Goal: Task Accomplishment & Management: Manage account settings

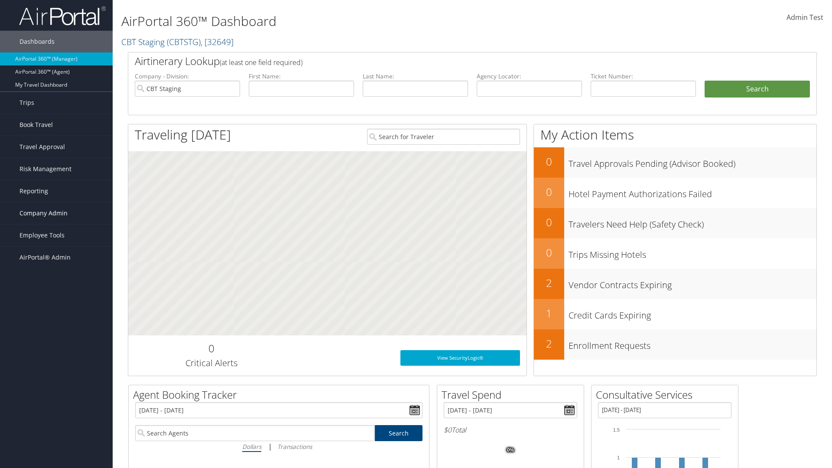
click at [56, 213] on span "Company Admin" at bounding box center [44, 213] width 48 height 22
click at [0, 0] on link "People" at bounding box center [0, 0] width 0 height 0
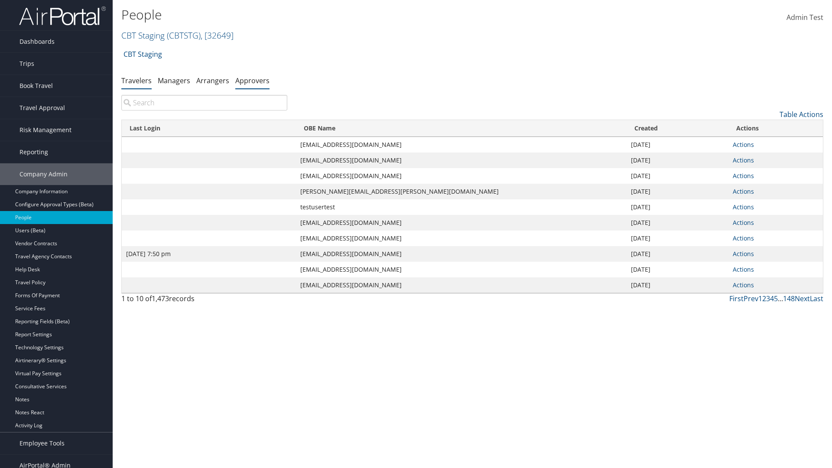
click at [252, 80] on link "Approvers" at bounding box center [252, 81] width 34 height 10
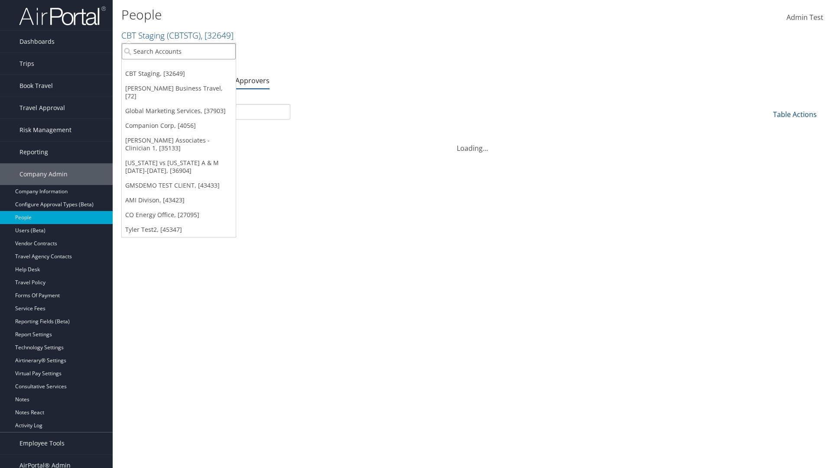
click at [179, 51] on input "search" at bounding box center [179, 51] width 114 height 16
type input "CBTSTG"
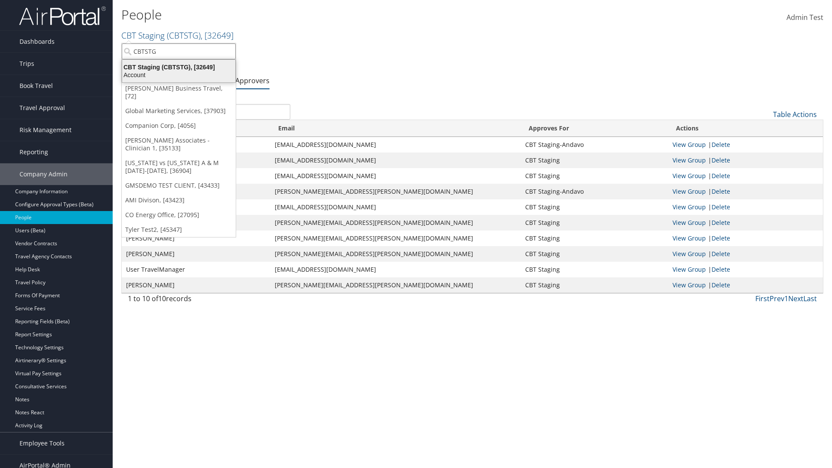
click at [179, 67] on div "CBT Staging (CBTSTG), [32649]" at bounding box center [179, 67] width 124 height 8
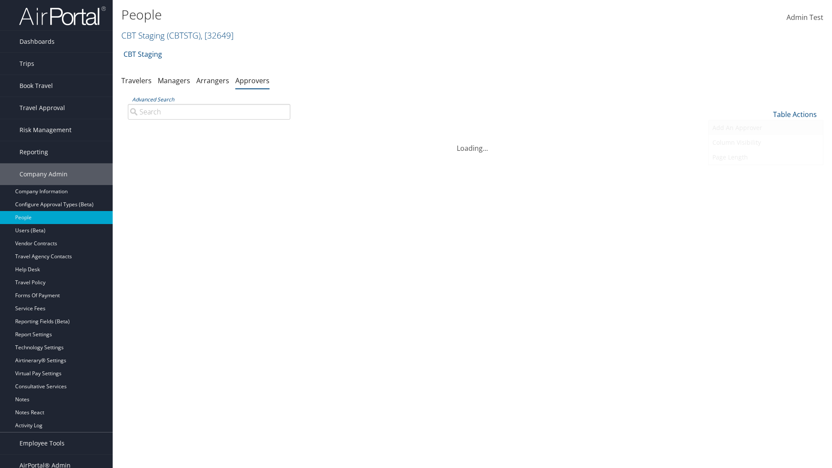
click at [766, 128] on link "Add An Approver" at bounding box center [766, 127] width 114 height 15
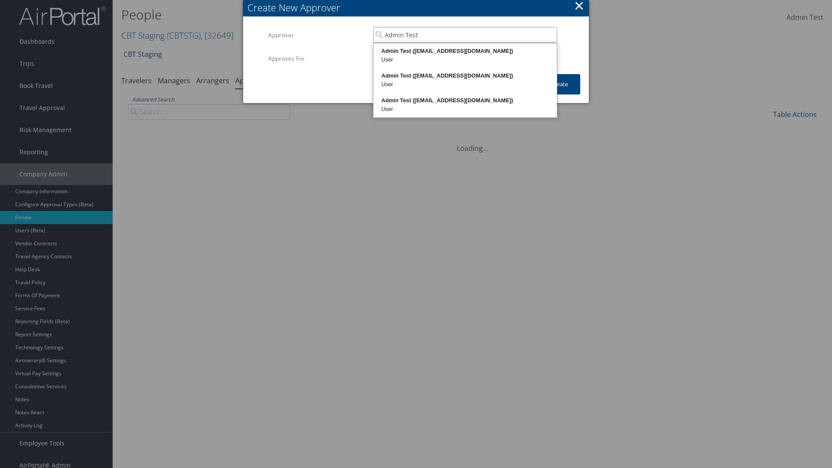
click at [465, 51] on div "Admin Test ([EMAIL_ADDRESS][DOMAIN_NAME])" at bounding box center [465, 51] width 181 height 9
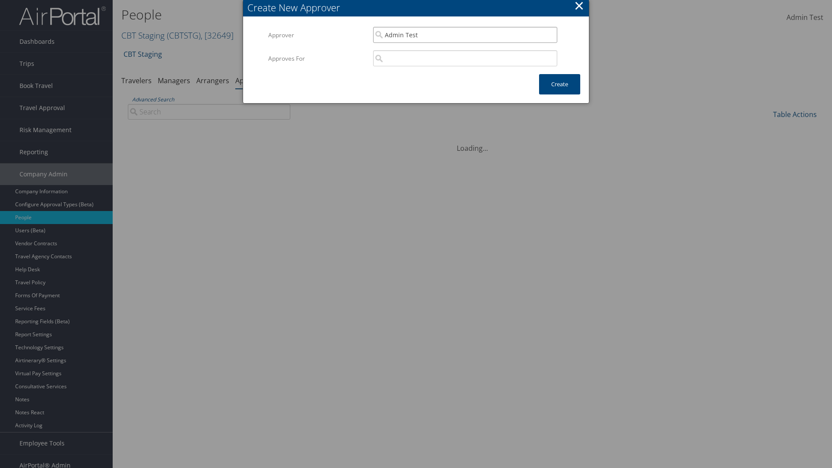
type input "Admin Test"
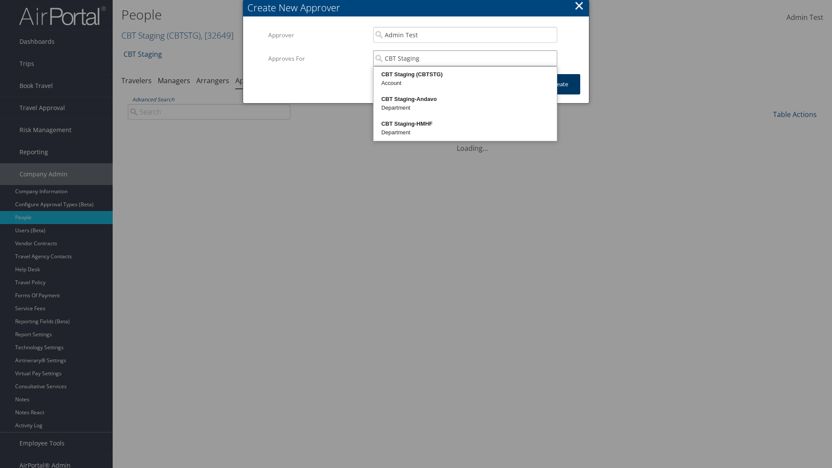
click at [465, 75] on div "CBT Staging (CBTSTG)" at bounding box center [465, 74] width 181 height 9
type input "CBT Staging"
click at [560, 84] on button "Create" at bounding box center [559, 84] width 41 height 20
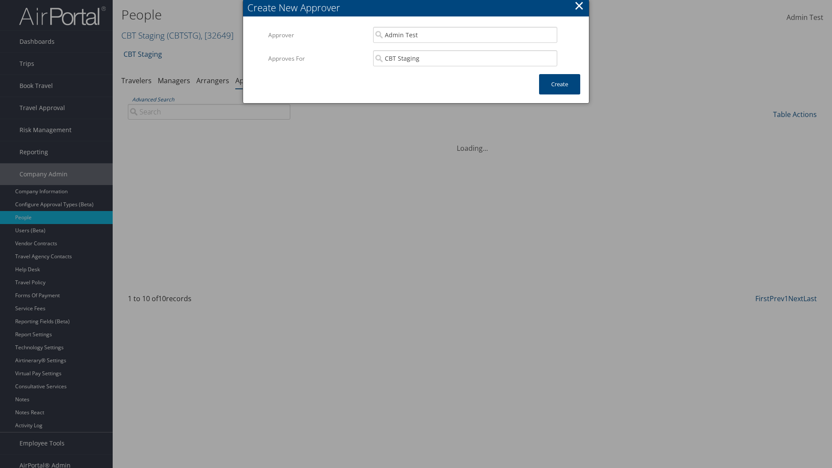
click at [209, 104] on input "Advanced Search" at bounding box center [209, 112] width 163 height 16
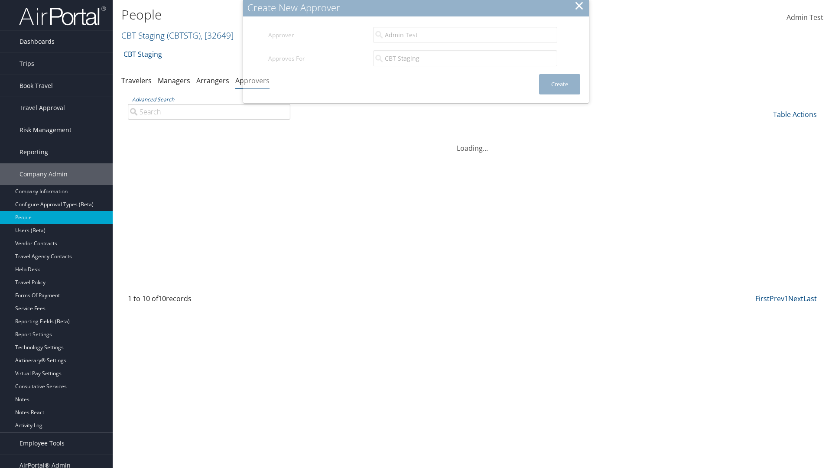
scroll to position [9, 0]
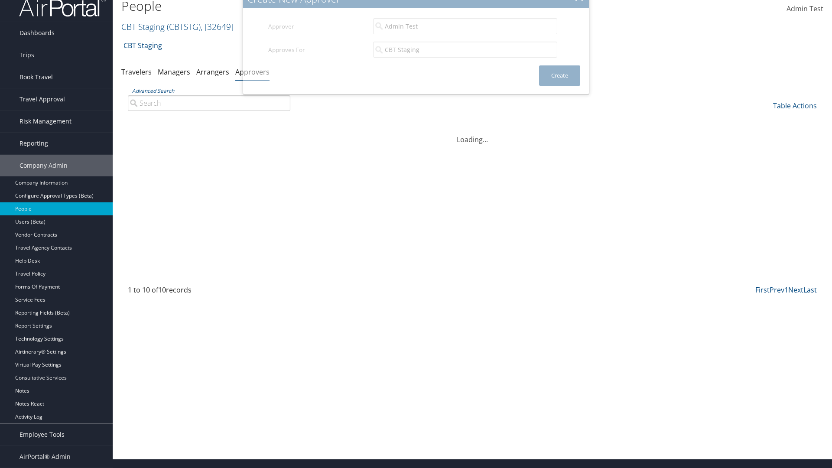
type input "Admin"
